Goal: Find contact information: Find contact information

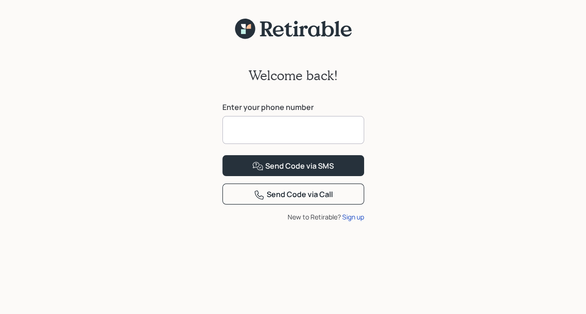
click at [250, 130] on input at bounding box center [293, 130] width 142 height 28
type input "**********"
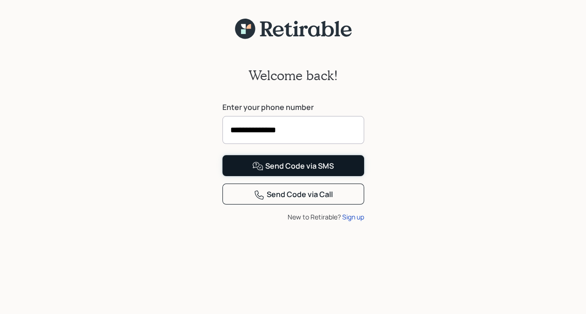
click at [280, 172] on div "Send Code via SMS" at bounding box center [293, 166] width 82 height 11
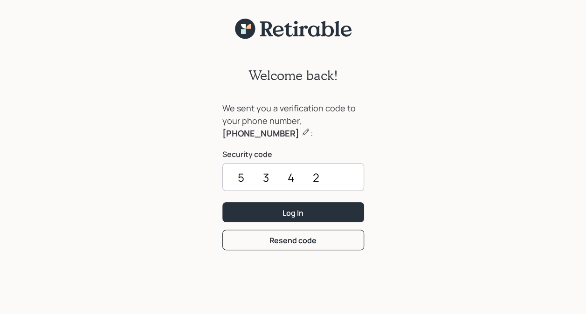
type input "5342"
click at [280, 208] on button "Log In" at bounding box center [293, 212] width 142 height 20
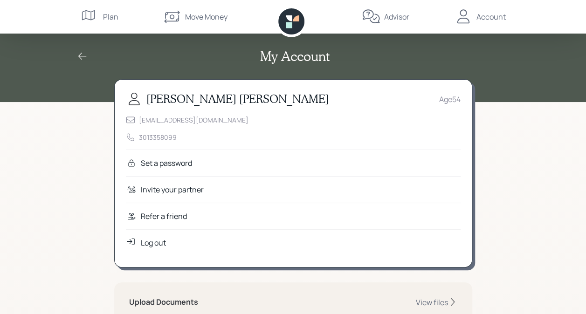
click at [393, 15] on div "Advisor" at bounding box center [396, 16] width 25 height 11
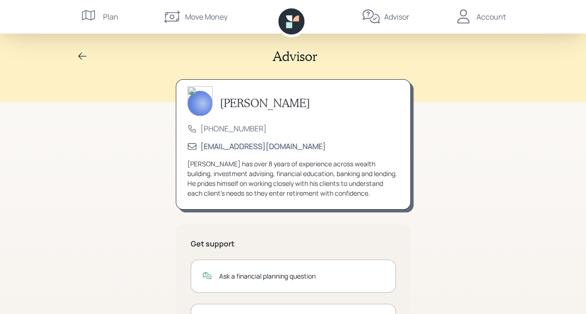
click at [240, 147] on div "[EMAIL_ADDRESS][DOMAIN_NAME]" at bounding box center [262, 146] width 125 height 10
click at [479, 154] on div "Advisor [PERSON_NAME] [PHONE_NUMBER] [EMAIL_ADDRESS][DOMAIN_NAME] [PERSON_NAME]…" at bounding box center [293, 227] width 586 height 455
